Goal: Task Accomplishment & Management: Manage account settings

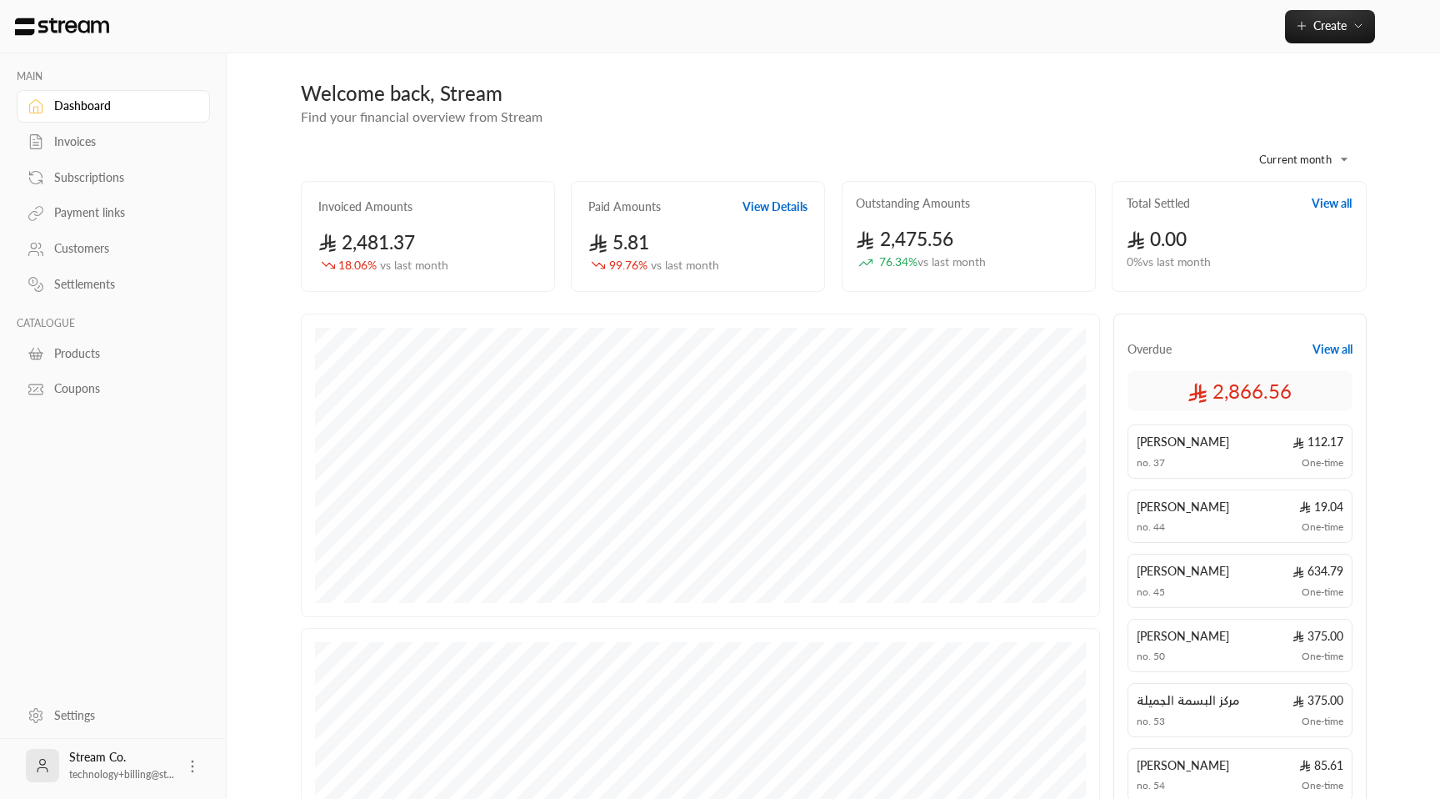
click at [110, 181] on div "Subscriptions" at bounding box center [121, 177] width 135 height 17
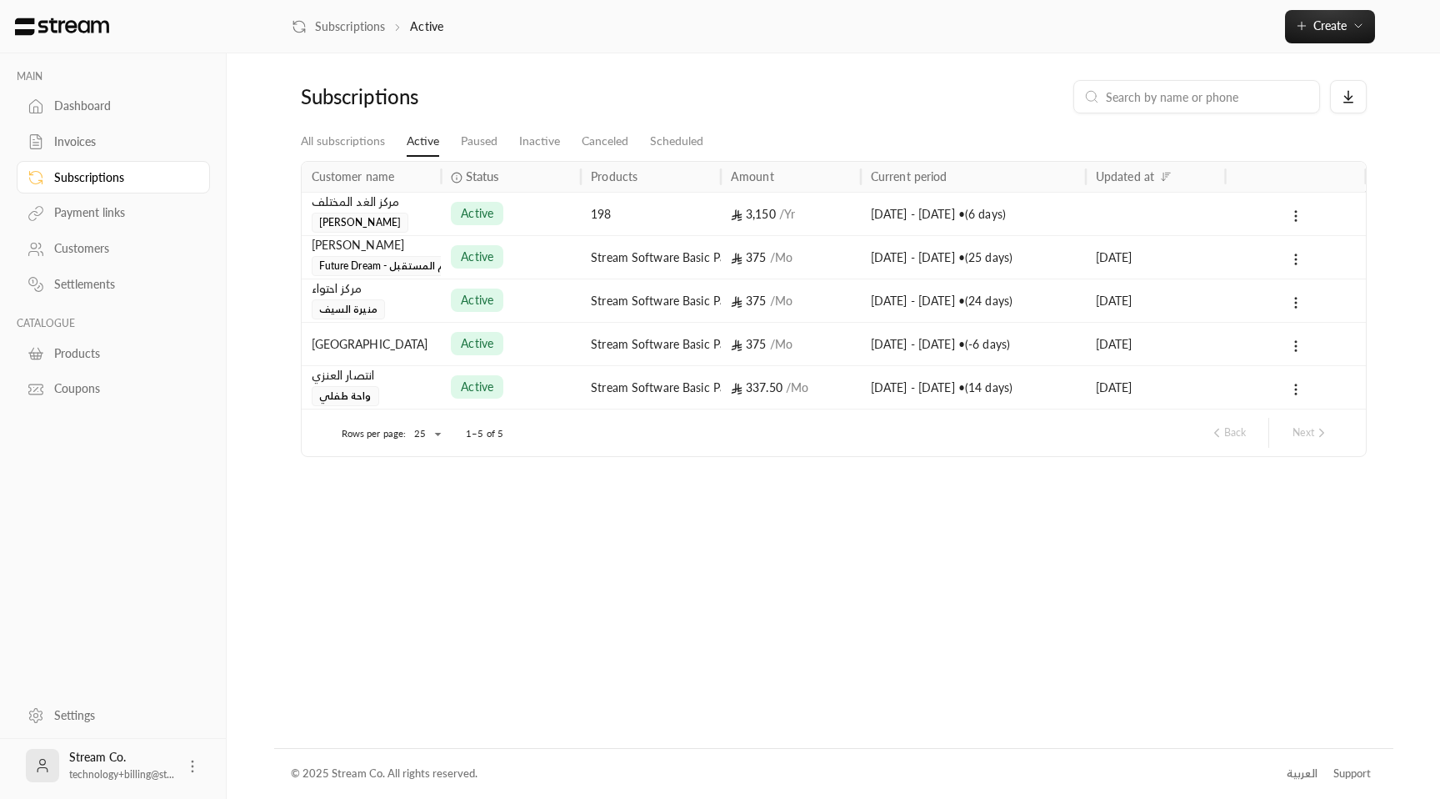
click at [772, 229] on div "3,150 / Yr" at bounding box center [791, 214] width 120 height 43
click at [409, 339] on div "مركز الطفل البطل" at bounding box center [372, 344] width 120 height 43
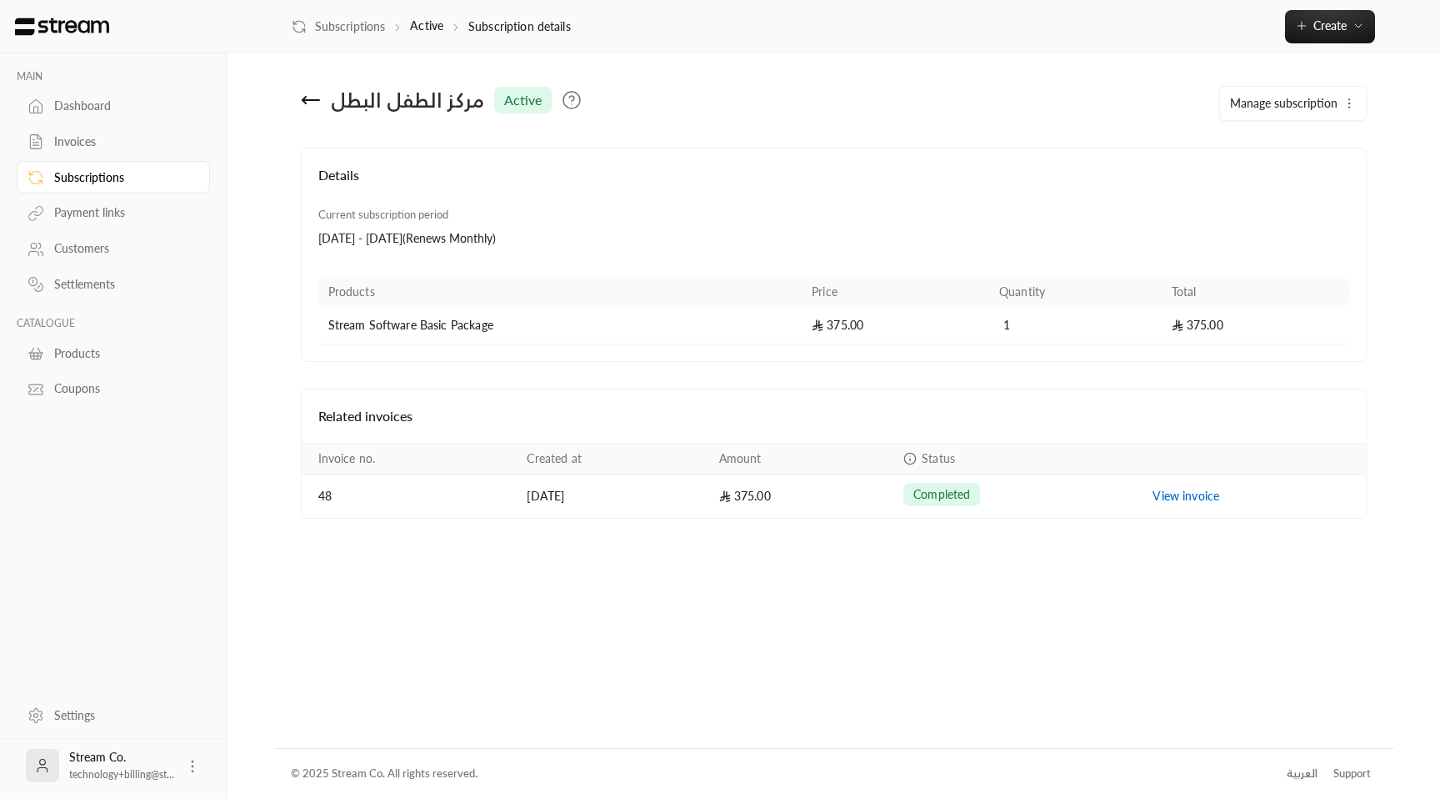
click at [313, 100] on icon at bounding box center [311, 100] width 17 height 0
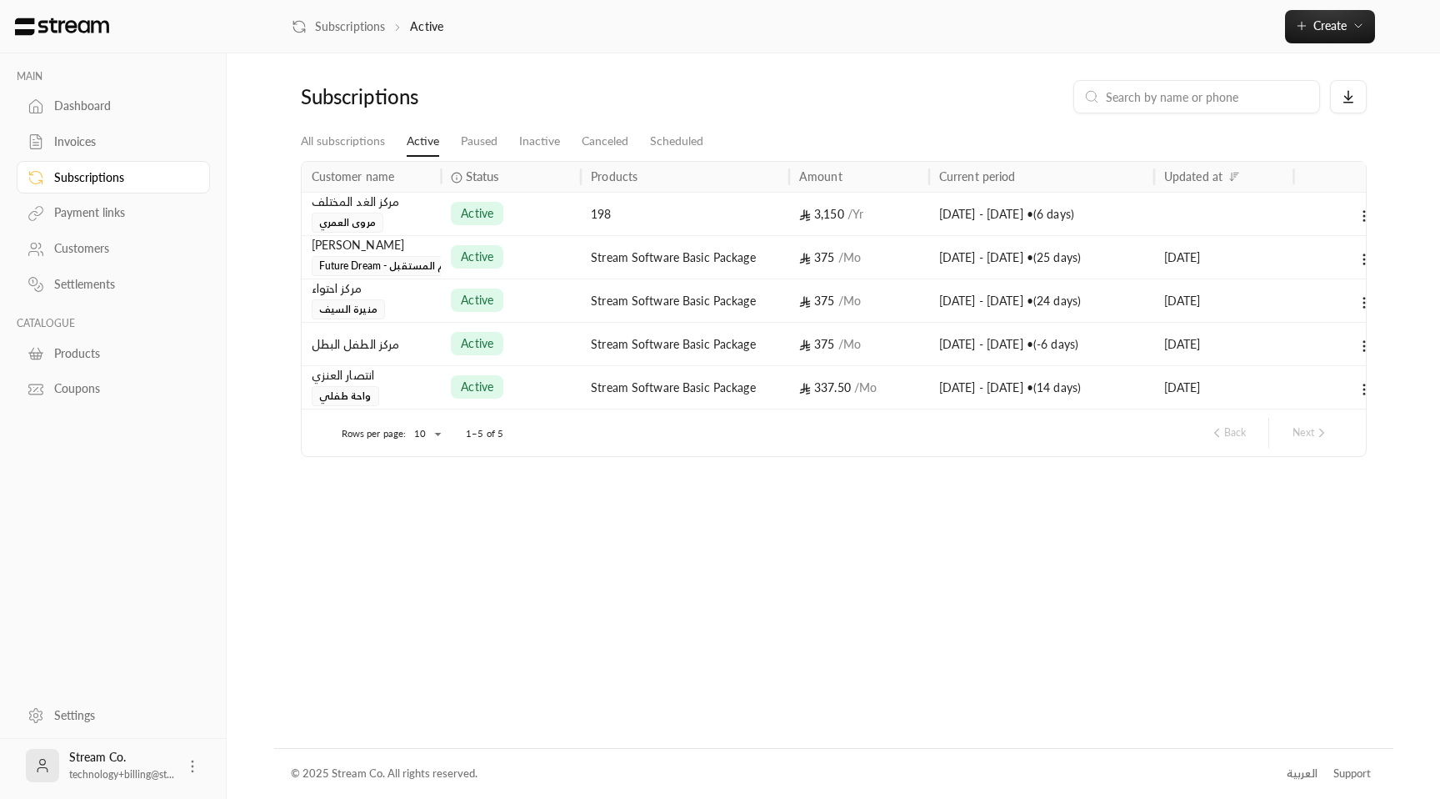
drag, startPoint x: 723, startPoint y: 175, endPoint x: 792, endPoint y: 208, distance: 76.8
click at [792, 208] on div "Customer name Status Products Amount Current period Updated at مركز الغد المختل…" at bounding box center [834, 285] width 1064 height 247
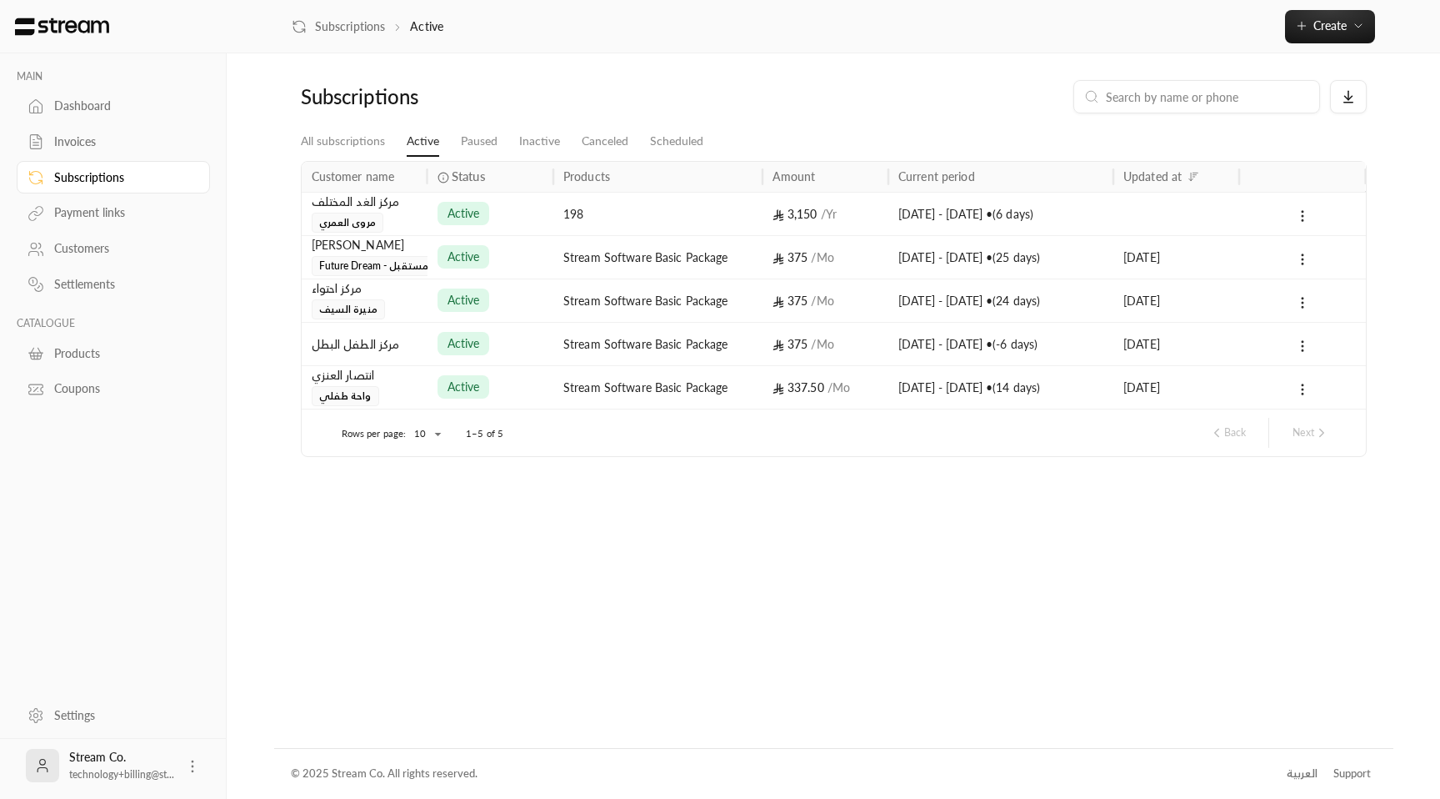
click at [936, 363] on div "28/08/2025 - 27/09/2025 • ( -6 days )" at bounding box center [1001, 344] width 205 height 43
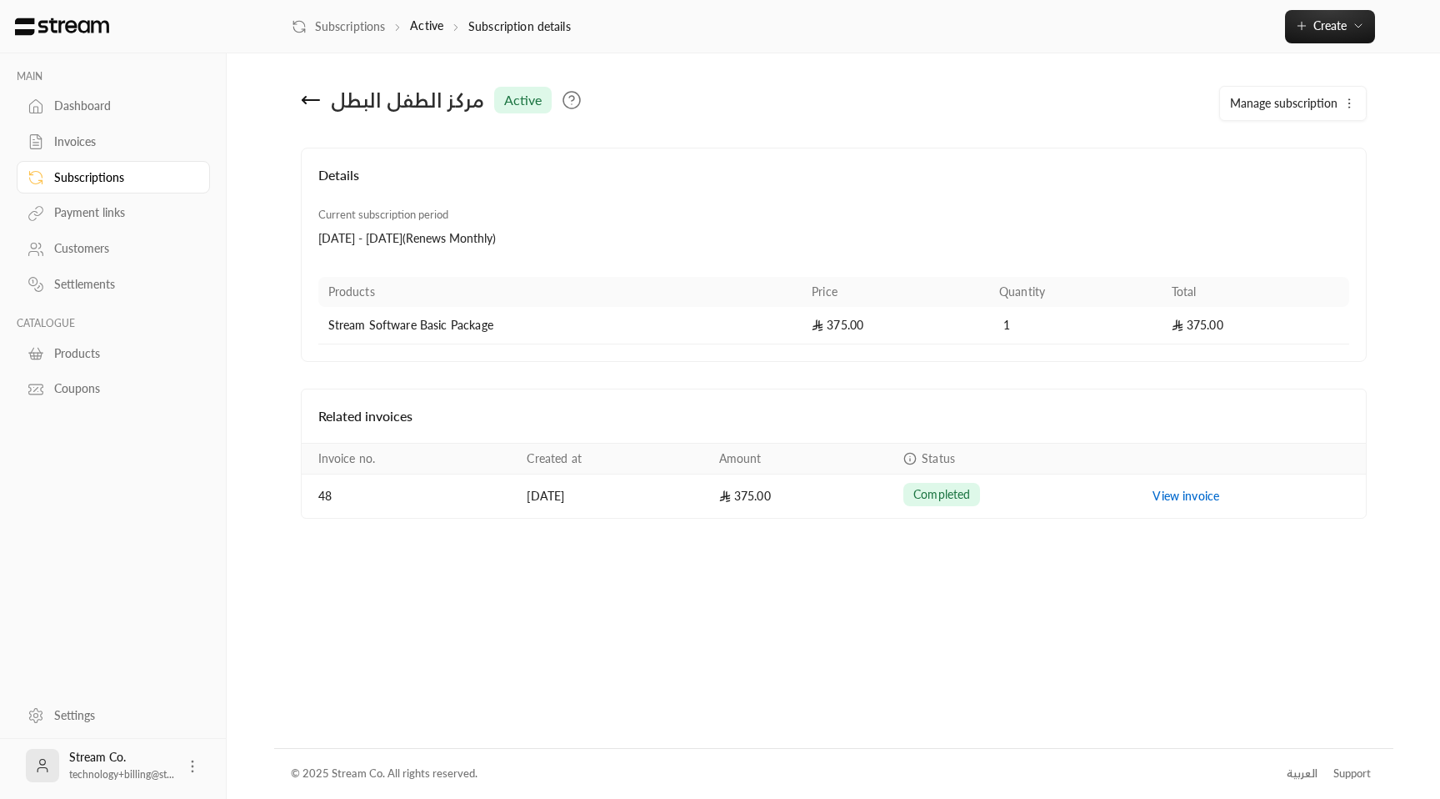
click at [197, 769] on icon at bounding box center [192, 766] width 17 height 17
click at [180, 769] on li "Logout" at bounding box center [167, 765] width 61 height 27
